Goal: Task Accomplishment & Management: Manage account settings

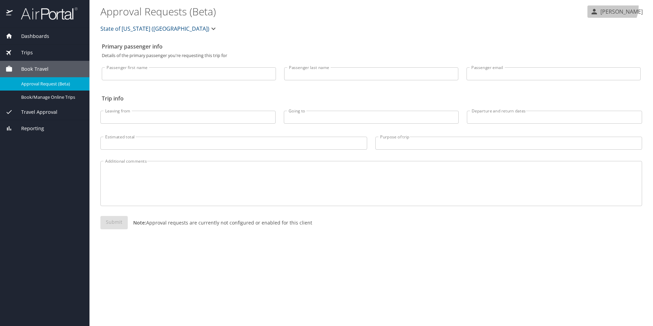
click at [615, 6] on button "[PERSON_NAME]" at bounding box center [616, 11] width 58 height 12
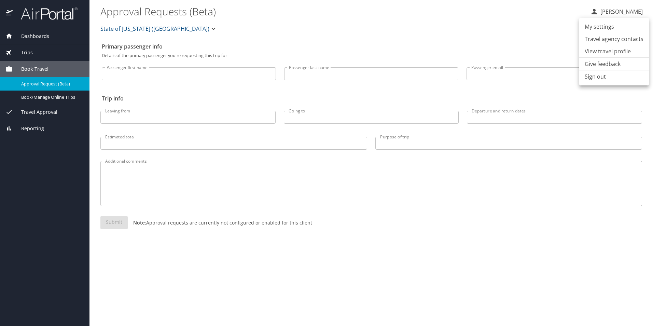
click at [600, 47] on li "View travel profile" at bounding box center [614, 51] width 70 height 12
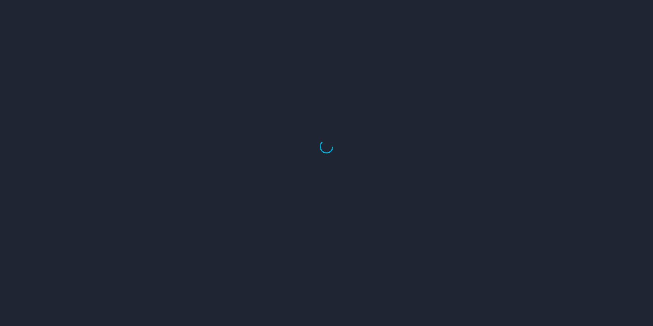
select select "US"
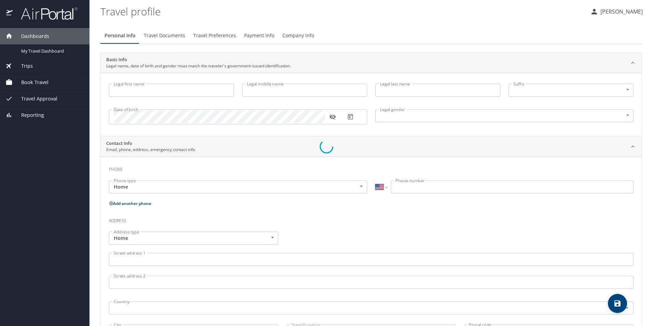
type input "Mark"
type input "Raoul"
type input "[PERSON_NAME]"
type input "[DEMOGRAPHIC_DATA]"
type input "[PERSON_NAME]"
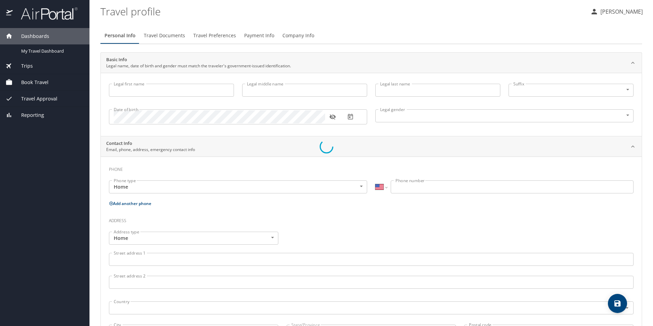
type input "[PERSON_NAME]"
select select "NL"
type input "87804280"
select select "US"
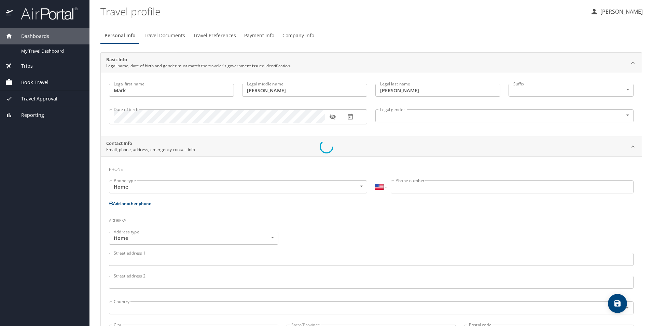
select select "US"
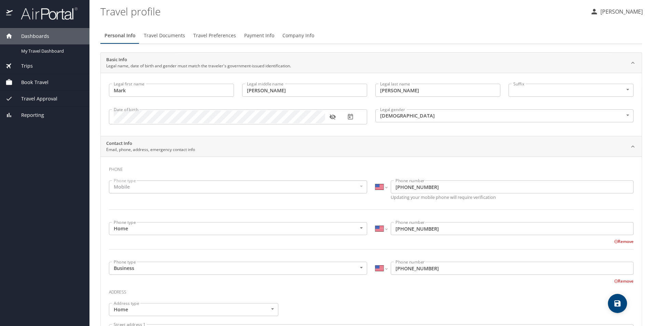
click at [117, 38] on span "Personal Info" at bounding box center [119, 35] width 31 height 9
click at [620, 14] on p "[PERSON_NAME]" at bounding box center [620, 12] width 44 height 8
click at [508, 36] on div at bounding box center [326, 163] width 653 height 326
click at [211, 33] on span "Travel Preferences" at bounding box center [214, 35] width 43 height 9
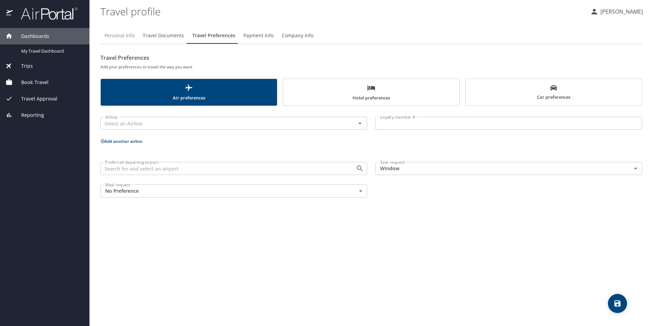
click at [122, 39] on span "Personal Info" at bounding box center [119, 35] width 30 height 9
select select "US"
select select "NL"
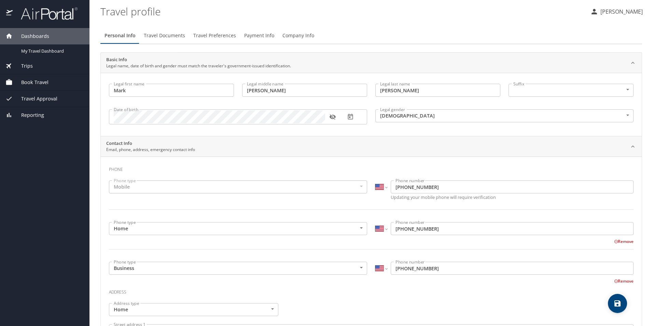
click at [628, 16] on button "[PERSON_NAME]" at bounding box center [616, 11] width 58 height 12
click at [34, 82] on div at bounding box center [326, 163] width 653 height 326
click at [23, 80] on span "Book Travel" at bounding box center [31, 82] width 36 height 8
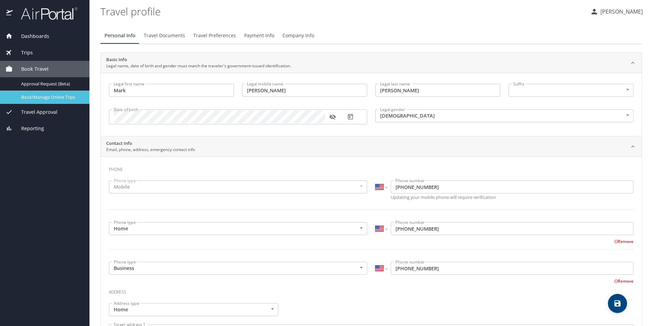
click at [46, 99] on span "Book/Manage Online Trips" at bounding box center [51, 97] width 60 height 6
click at [166, 34] on span "Travel Documents" at bounding box center [164, 35] width 41 height 9
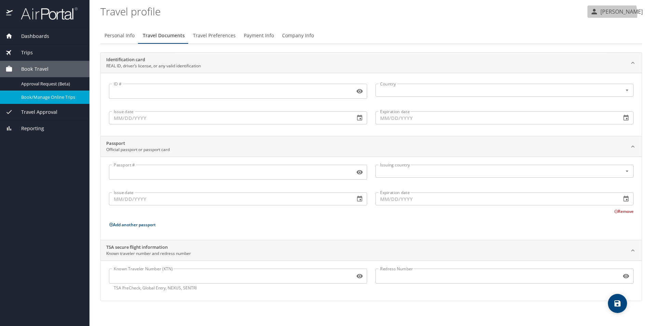
click at [612, 13] on p "[PERSON_NAME]" at bounding box center [620, 12] width 44 height 8
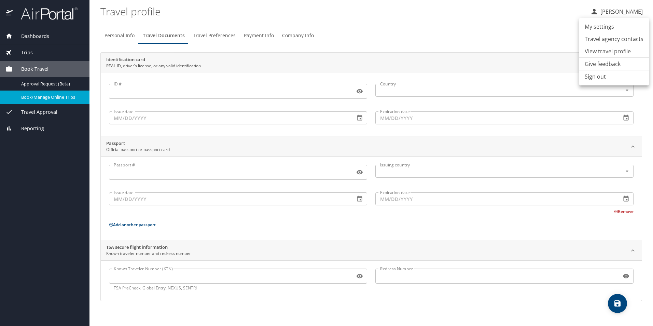
click at [596, 27] on li "My settings" at bounding box center [614, 26] width 70 height 12
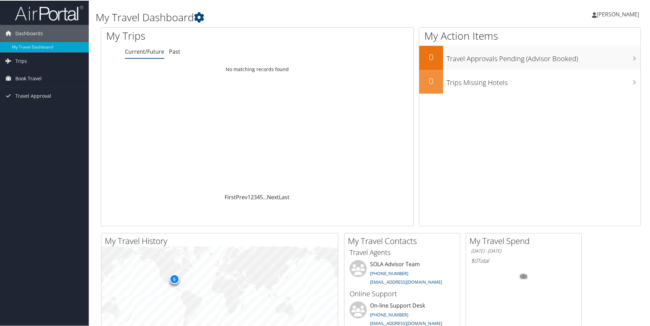
click at [615, 14] on span "[PERSON_NAME]" at bounding box center [618, 14] width 42 height 8
click at [585, 60] on link "View Travel Profile" at bounding box center [599, 61] width 76 height 12
click at [40, 49] on link "My Travel Dashboard" at bounding box center [44, 46] width 89 height 10
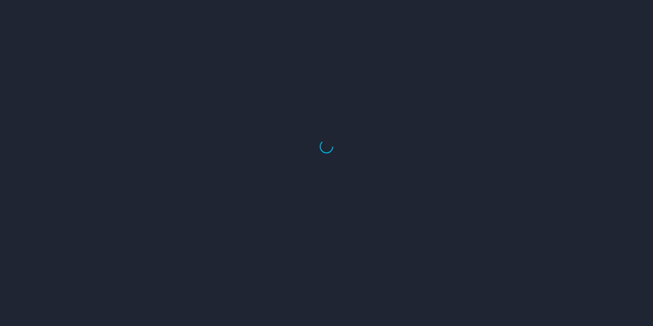
select select "US"
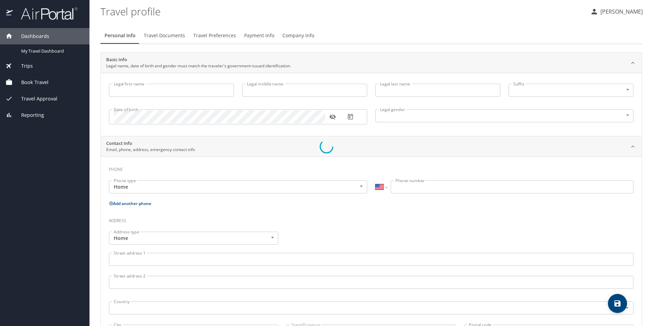
type input "Mark"
type input "[PERSON_NAME]"
type input "[DEMOGRAPHIC_DATA]"
type input "[PERSON_NAME]"
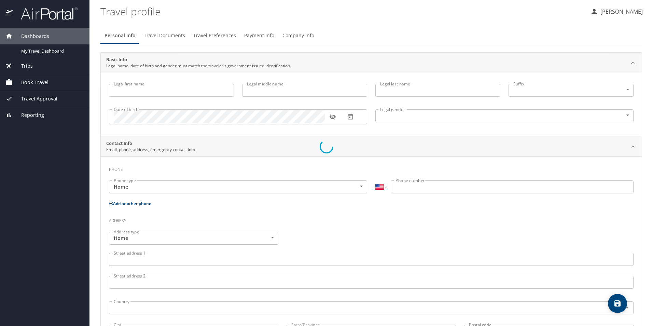
type input "[PERSON_NAME]"
select select "NL"
type input "87804280"
select select "US"
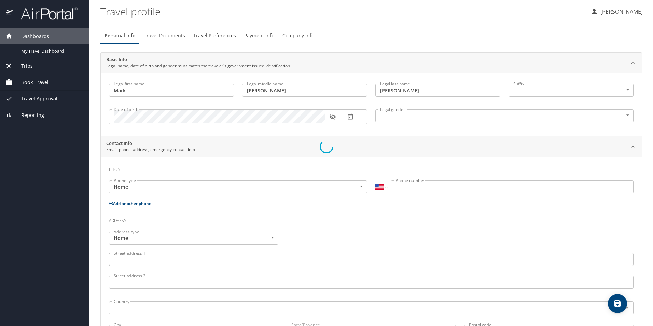
select select "US"
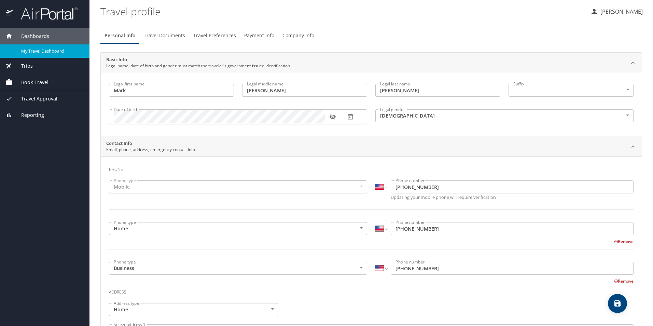
click at [62, 51] on span "My Travel Dashboard" at bounding box center [51, 51] width 60 height 6
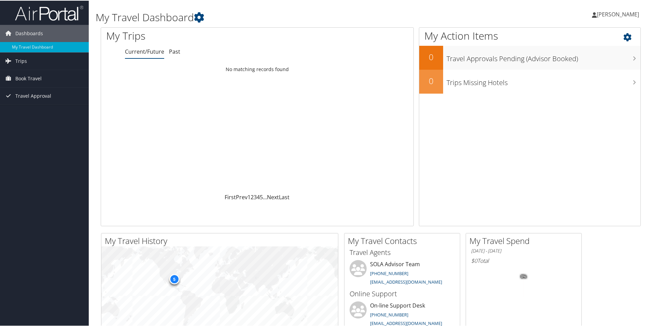
click at [629, 35] on icon at bounding box center [633, 35] width 20 height 12
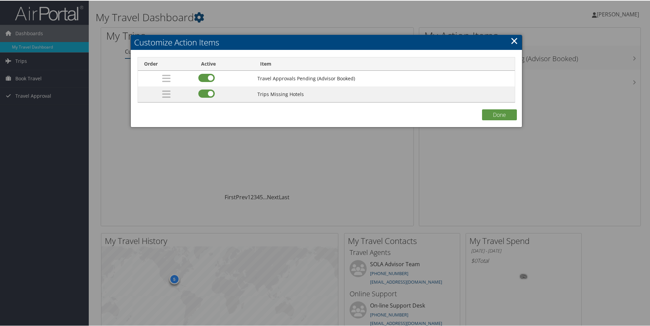
click at [511, 45] on link "×" at bounding box center [514, 40] width 8 height 14
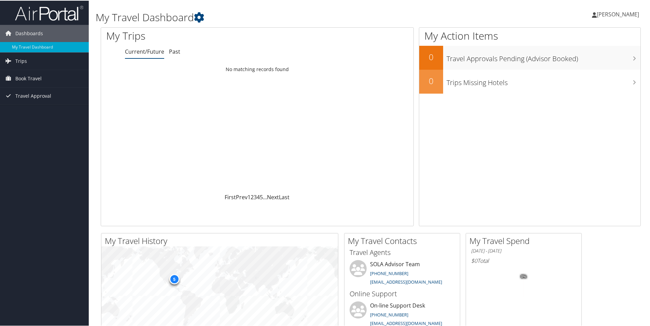
click at [597, 12] on icon at bounding box center [594, 14] width 5 height 5
click at [568, 40] on link "My Settings" at bounding box center [599, 38] width 76 height 12
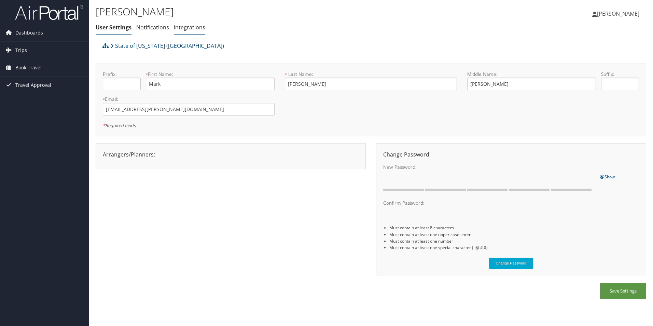
click at [192, 32] on li "Integrations" at bounding box center [189, 28] width 31 height 12
click at [187, 28] on link "Integrations" at bounding box center [189, 28] width 31 height 8
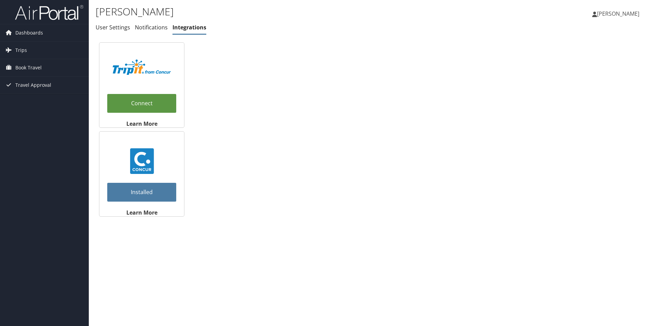
click at [630, 14] on span "[PERSON_NAME]" at bounding box center [618, 14] width 42 height 8
click at [591, 61] on link "View Travel Profile" at bounding box center [600, 61] width 76 height 12
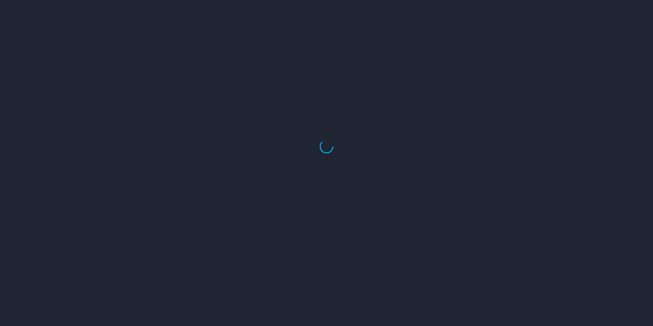
select select "US"
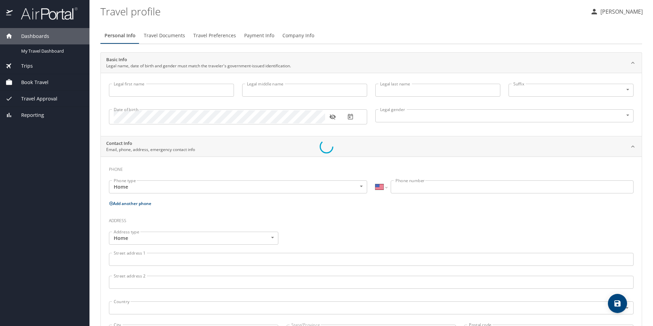
type input "Mark"
type input "Raoul"
type input "Alvarez"
type input "Male"
type input "Martha"
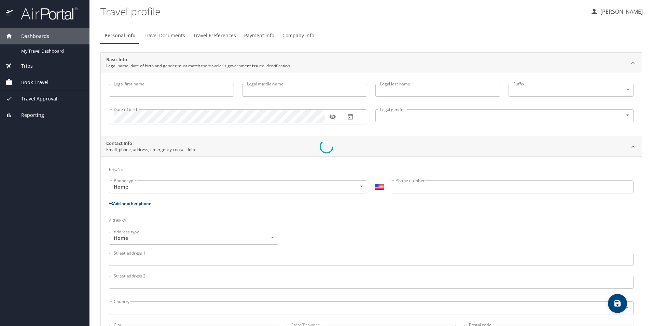
type input "Alvarez"
select select "NL"
type input "87804280"
select select "US"
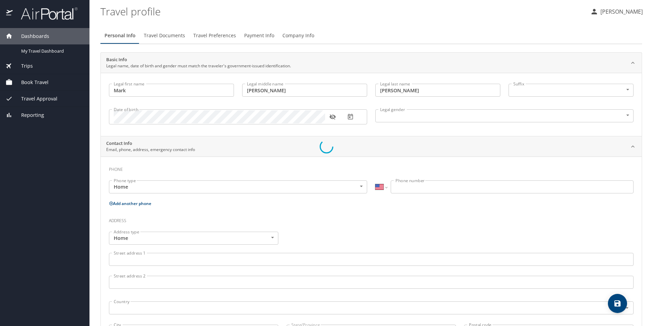
select select "US"
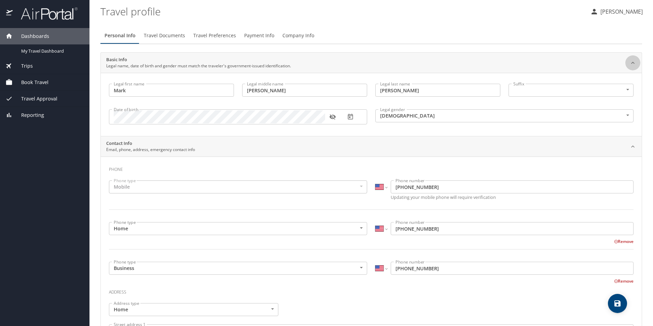
click at [629, 64] on icon at bounding box center [632, 62] width 7 height 7
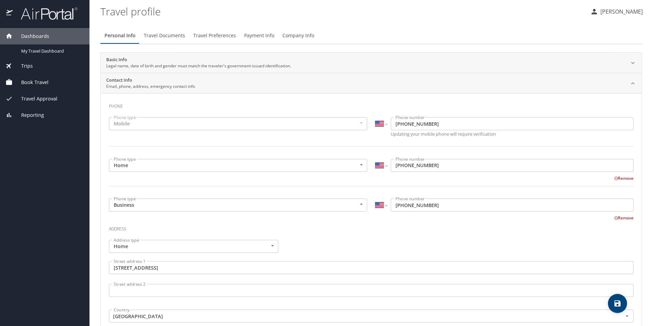
click at [625, 87] on div at bounding box center [632, 83] width 15 height 15
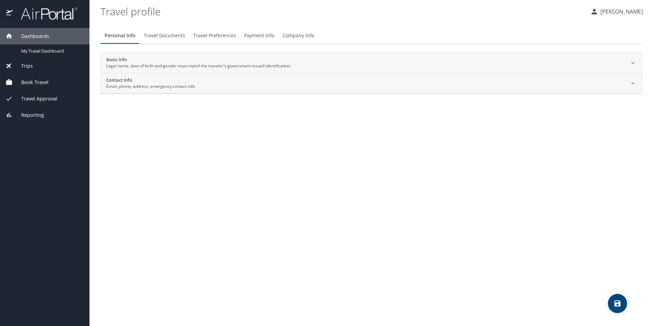
drag, startPoint x: 116, startPoint y: 35, endPoint x: 162, endPoint y: 31, distance: 46.7
click at [162, 31] on span "Travel Documents" at bounding box center [164, 35] width 41 height 9
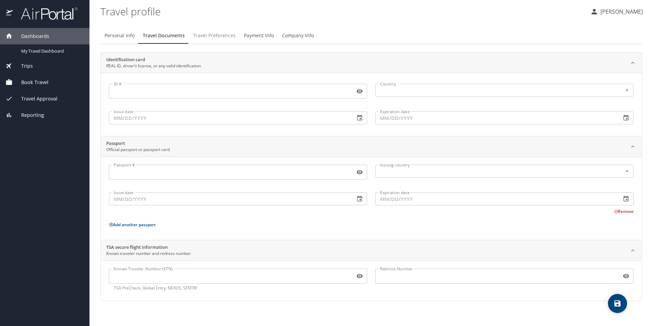
click at [209, 37] on span "Travel Preferences" at bounding box center [214, 35] width 43 height 9
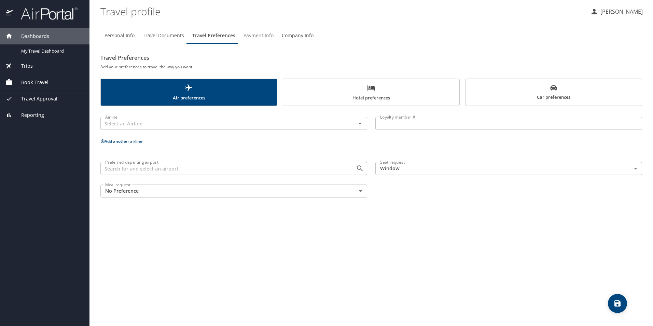
click at [250, 37] on span "Payment Info" at bounding box center [258, 35] width 30 height 9
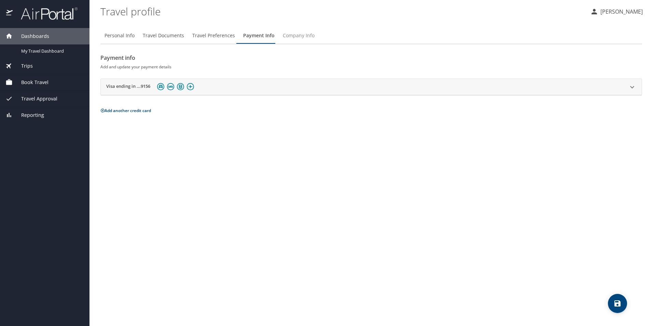
click at [290, 35] on span "Company Info" at bounding box center [299, 35] width 32 height 9
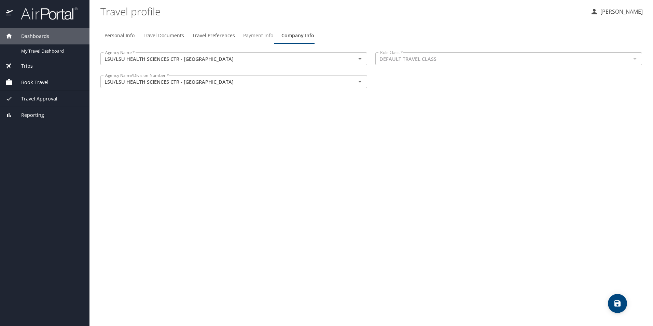
click at [239, 37] on button "Payment Info" at bounding box center [258, 35] width 38 height 16
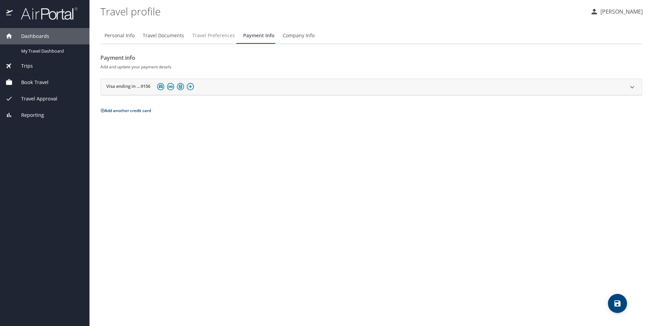
click at [212, 35] on span "Travel Preferences" at bounding box center [213, 35] width 43 height 9
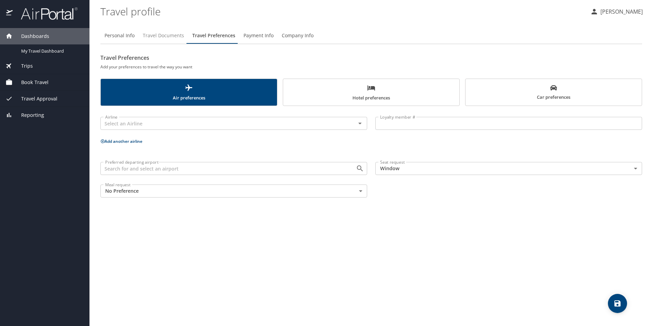
click at [149, 37] on span "Travel Documents" at bounding box center [163, 35] width 41 height 9
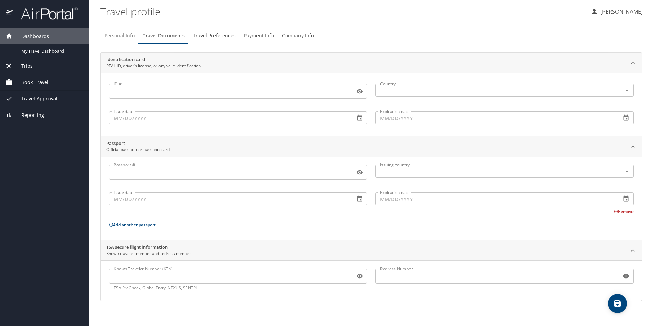
click at [125, 34] on span "Personal Info" at bounding box center [119, 35] width 30 height 9
select select "US"
select select "NL"
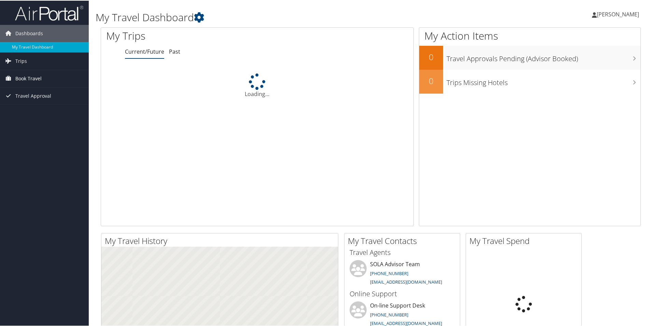
click at [24, 77] on span "Book Travel" at bounding box center [28, 77] width 26 height 17
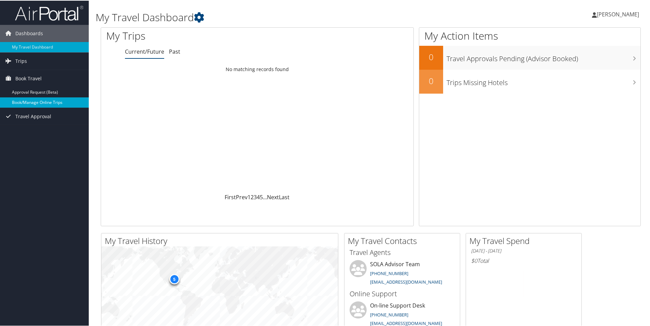
click at [27, 101] on link "Book/Manage Online Trips" at bounding box center [44, 102] width 89 height 10
click at [623, 10] on span "[PERSON_NAME]" at bounding box center [618, 14] width 42 height 8
click at [617, 15] on span "[PERSON_NAME]" at bounding box center [618, 14] width 42 height 8
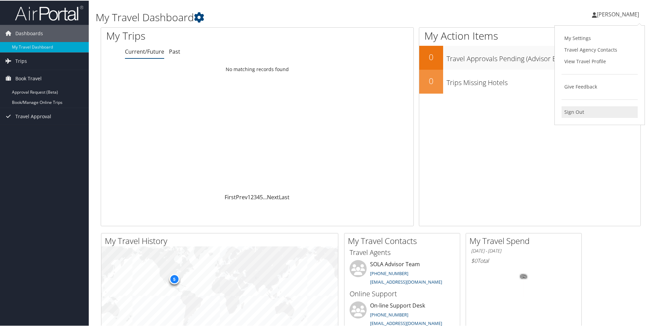
click at [577, 111] on link "Sign Out" at bounding box center [599, 111] width 76 height 12
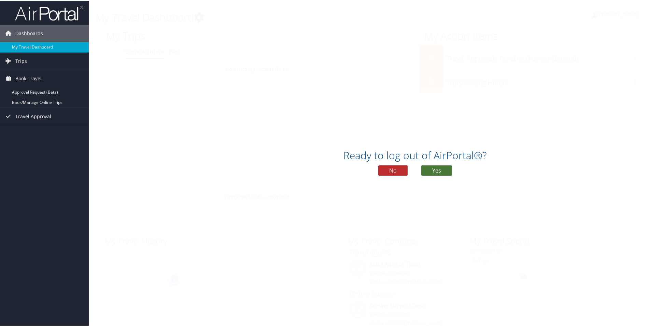
click at [426, 173] on button "Yes" at bounding box center [436, 169] width 31 height 10
